Goal: Task Accomplishment & Management: Manage account settings

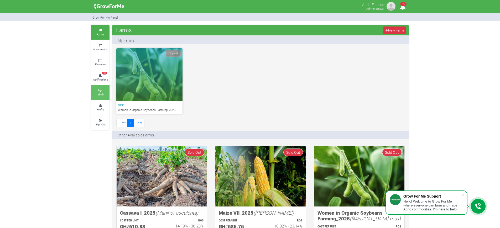
click at [100, 89] on icon at bounding box center [100, 90] width 16 height 3
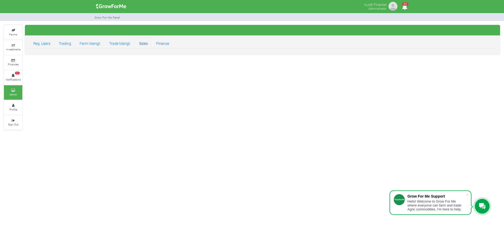
click at [144, 44] on link "Sales" at bounding box center [143, 43] width 17 height 10
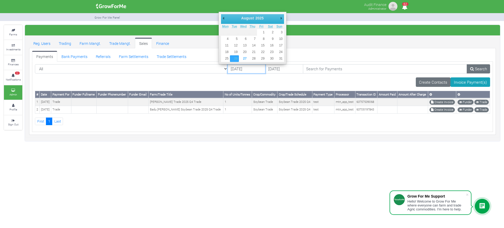
click at [227, 68] on input "26/08/2025" at bounding box center [246, 68] width 38 height 9
type input "[DATE]"
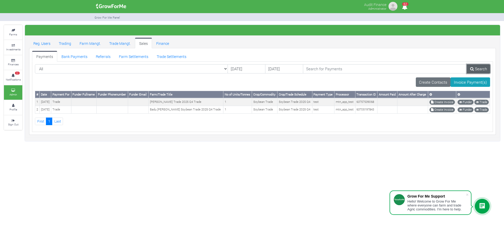
click at [475, 70] on link "Search" at bounding box center [477, 68] width 23 height 9
